Goal: Task Accomplishment & Management: Manage account settings

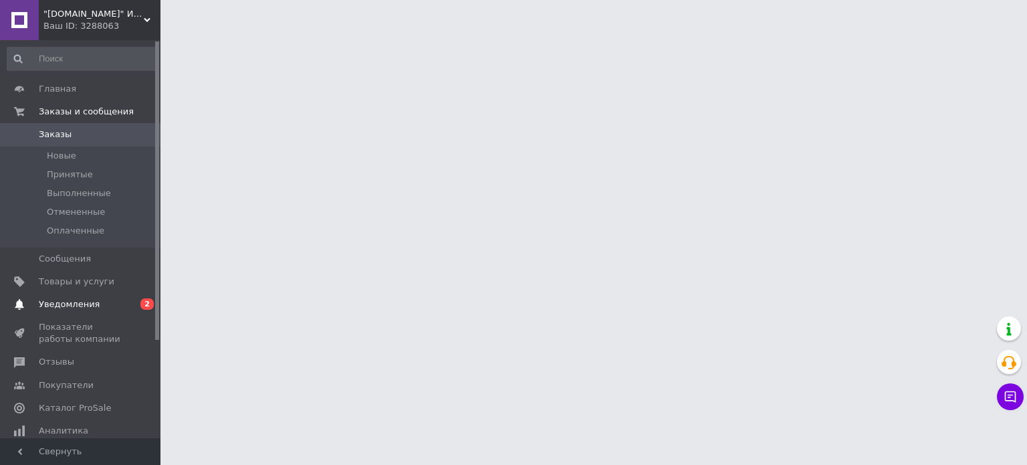
click at [69, 297] on link "Уведомления 0 2" at bounding box center [82, 304] width 165 height 23
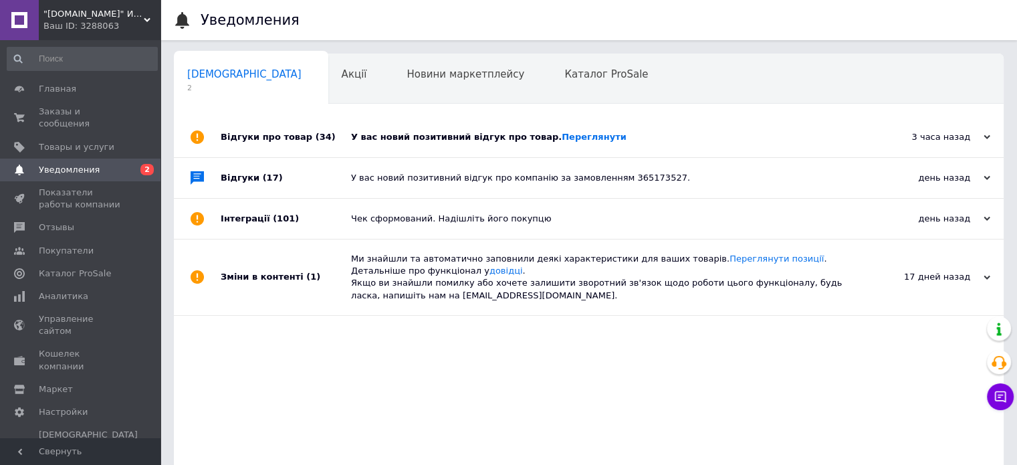
click at [439, 130] on div "У вас новий позитивний відгук про товар. [GEOGRAPHIC_DATA]" at bounding box center [604, 137] width 506 height 40
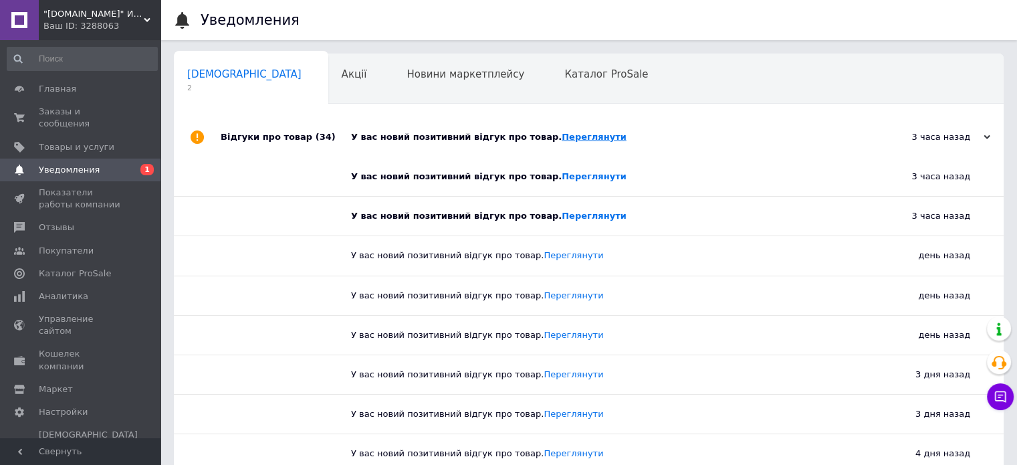
click at [562, 137] on link "Переглянути" at bounding box center [594, 137] width 65 height 10
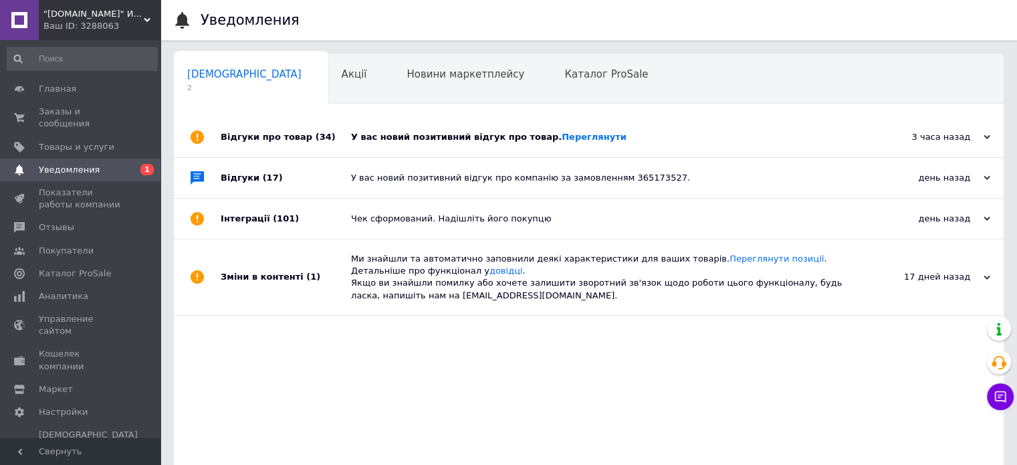
click at [484, 132] on div "У вас новий позитивний відгук про товар. [GEOGRAPHIC_DATA]" at bounding box center [604, 137] width 506 height 12
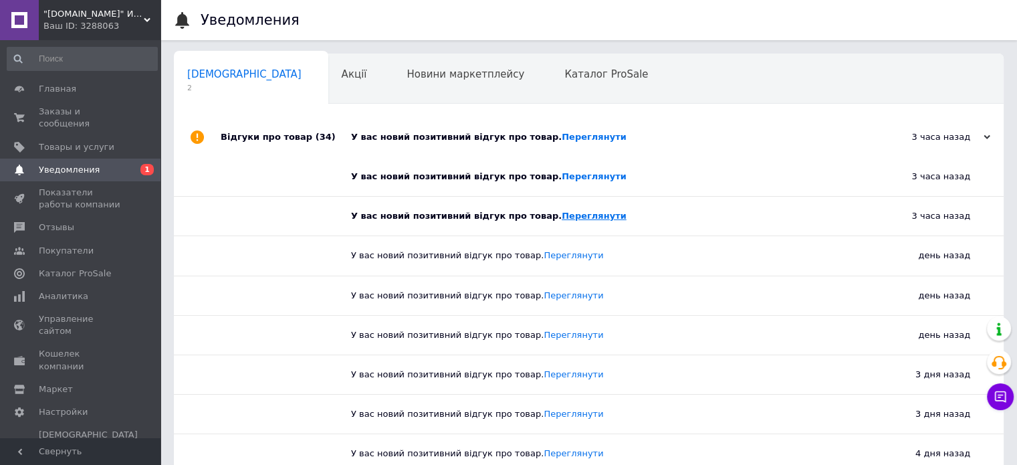
click at [565, 217] on link "Переглянути" at bounding box center [594, 216] width 65 height 10
